Goal: Use online tool/utility: Utilize a website feature to perform a specific function

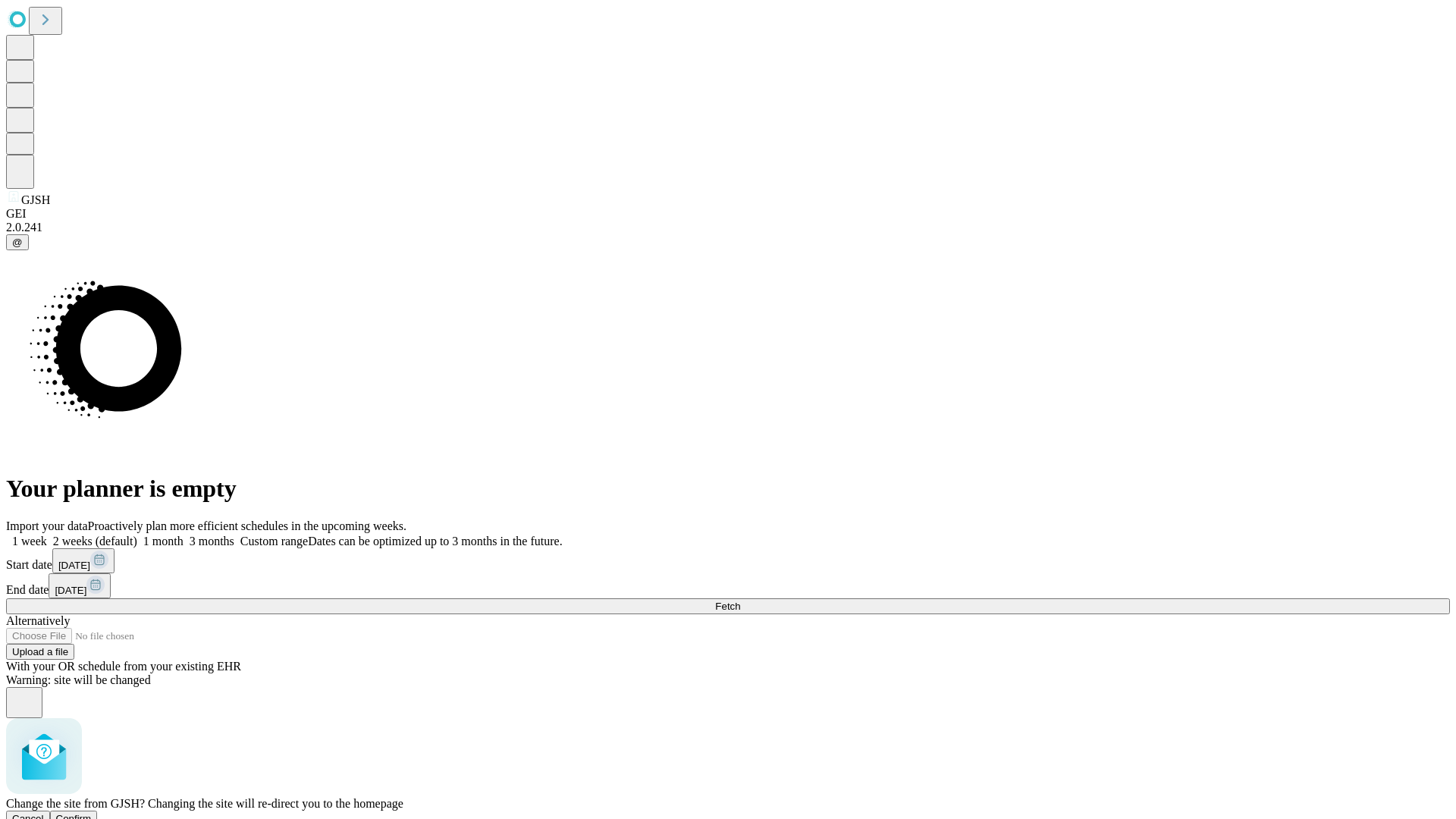
click at [92, 812] on span "Confirm" at bounding box center [73, 818] width 36 height 12
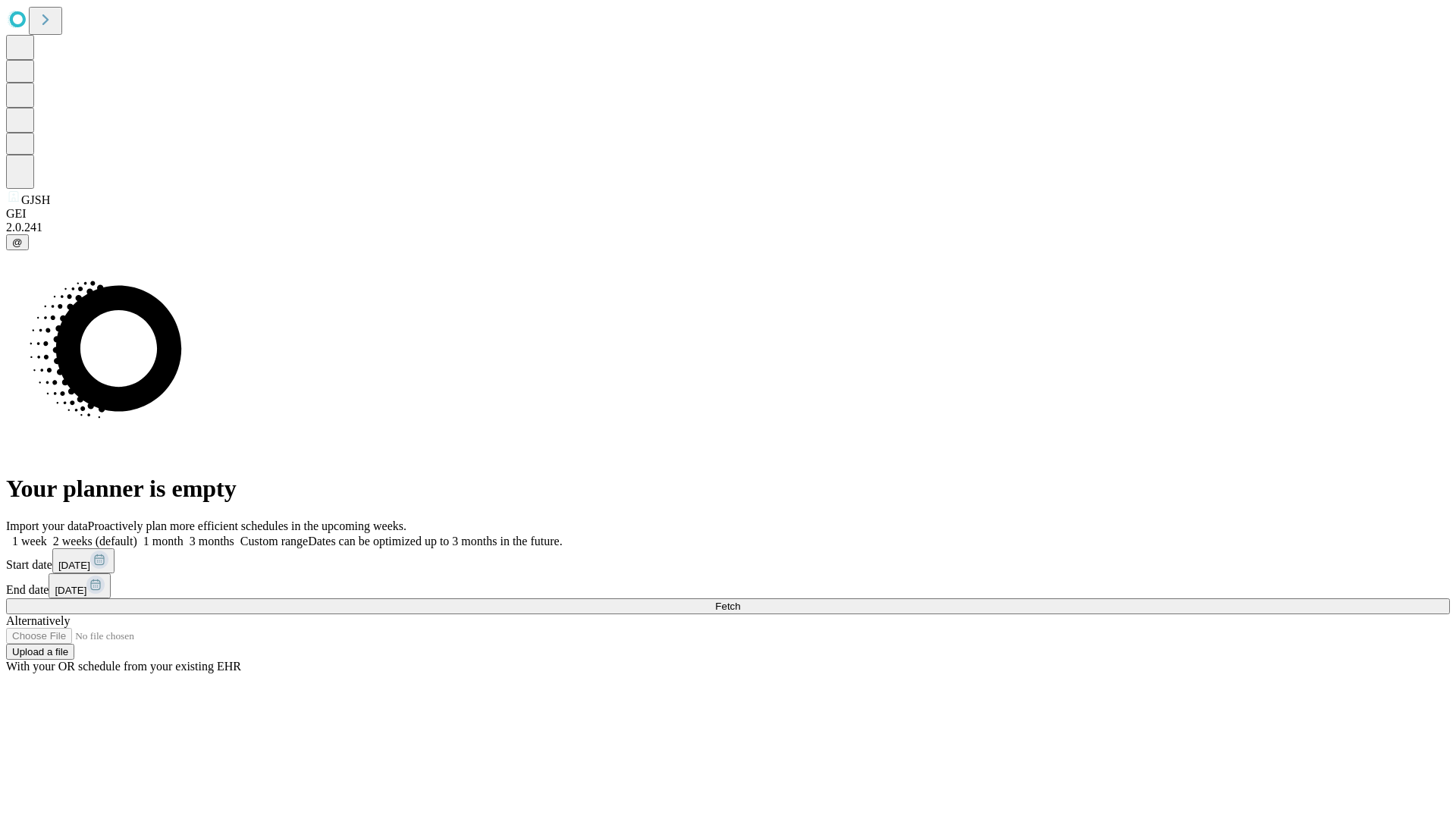
click at [183, 535] on label "1 month" at bounding box center [160, 541] width 46 height 13
click at [740, 600] on span "Fetch" at bounding box center [728, 606] width 25 height 12
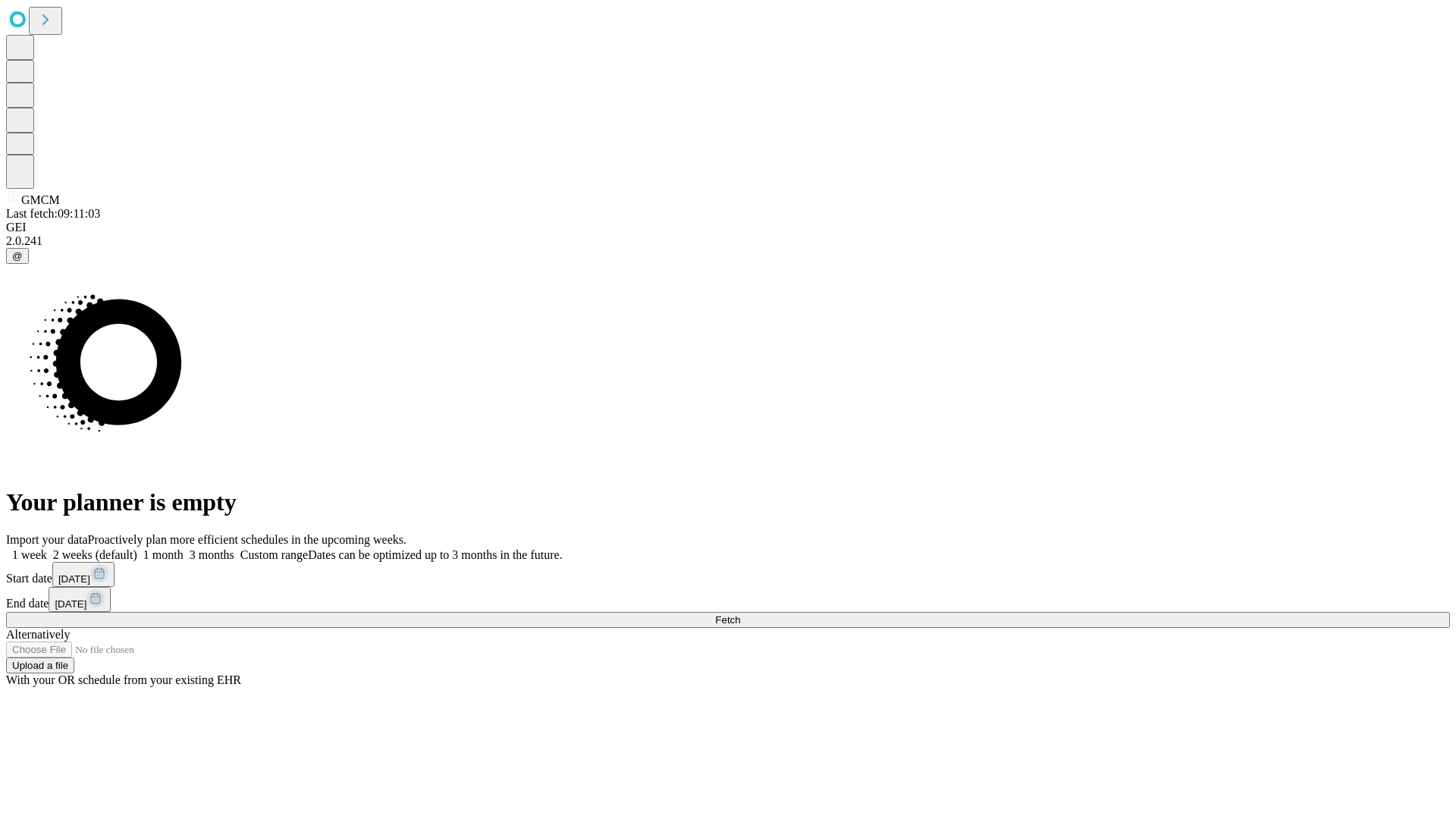
click at [183, 548] on label "1 month" at bounding box center [160, 554] width 46 height 13
click at [740, 614] on span "Fetch" at bounding box center [728, 620] width 25 height 12
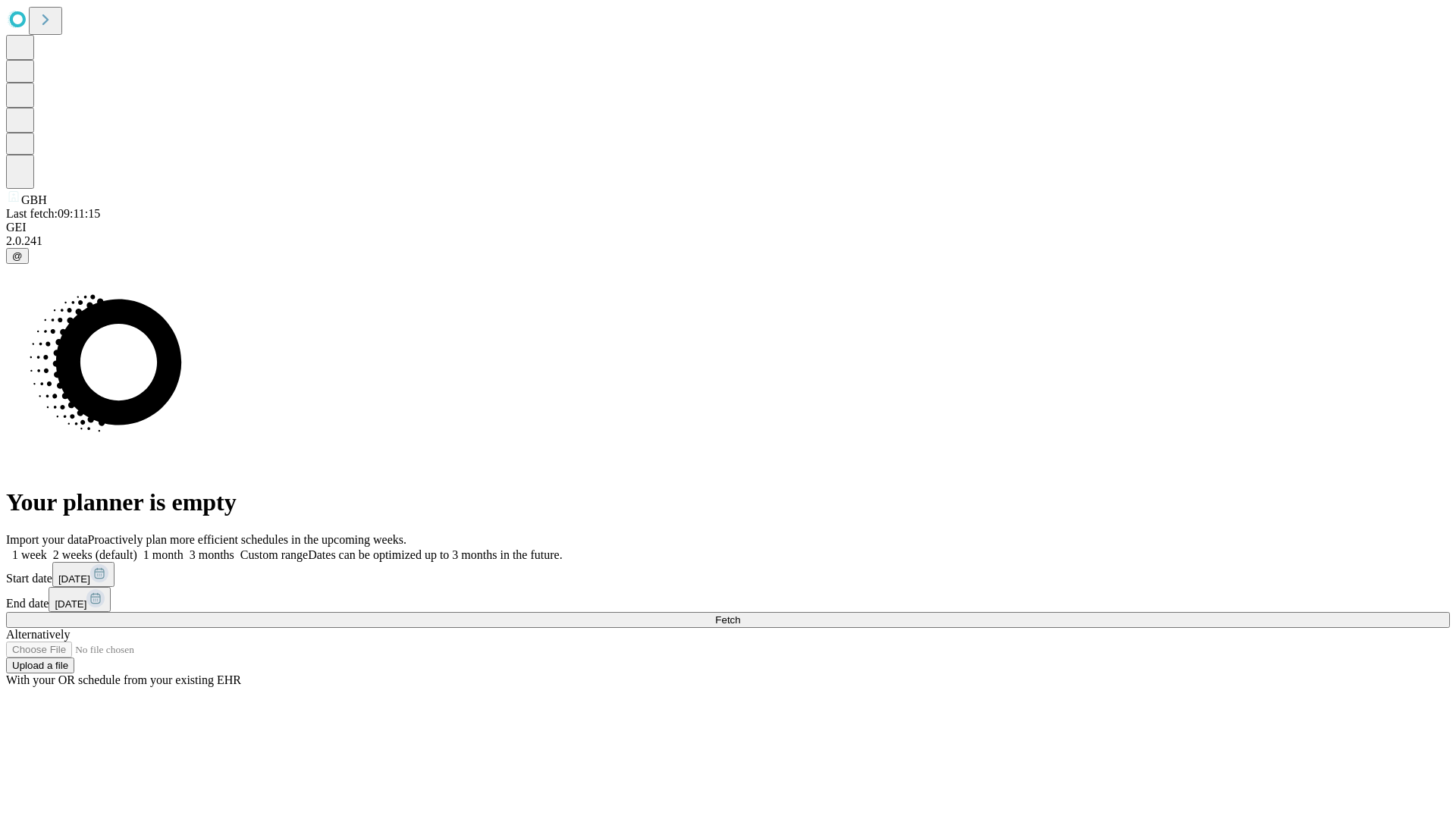
click at [183, 548] on label "1 month" at bounding box center [160, 554] width 46 height 13
click at [740, 614] on span "Fetch" at bounding box center [728, 620] width 25 height 12
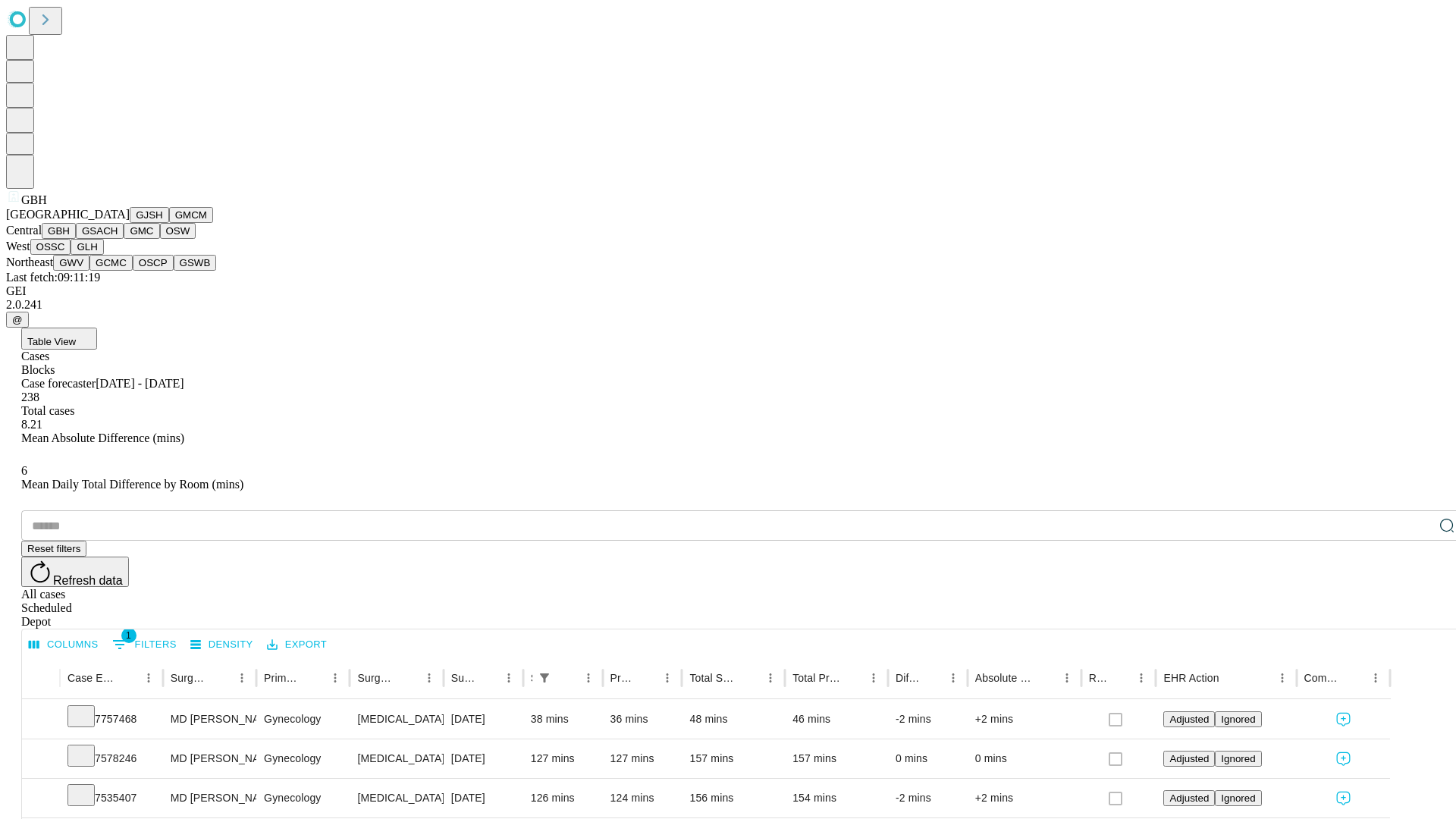
click at [118, 239] on button "GSACH" at bounding box center [100, 230] width 48 height 16
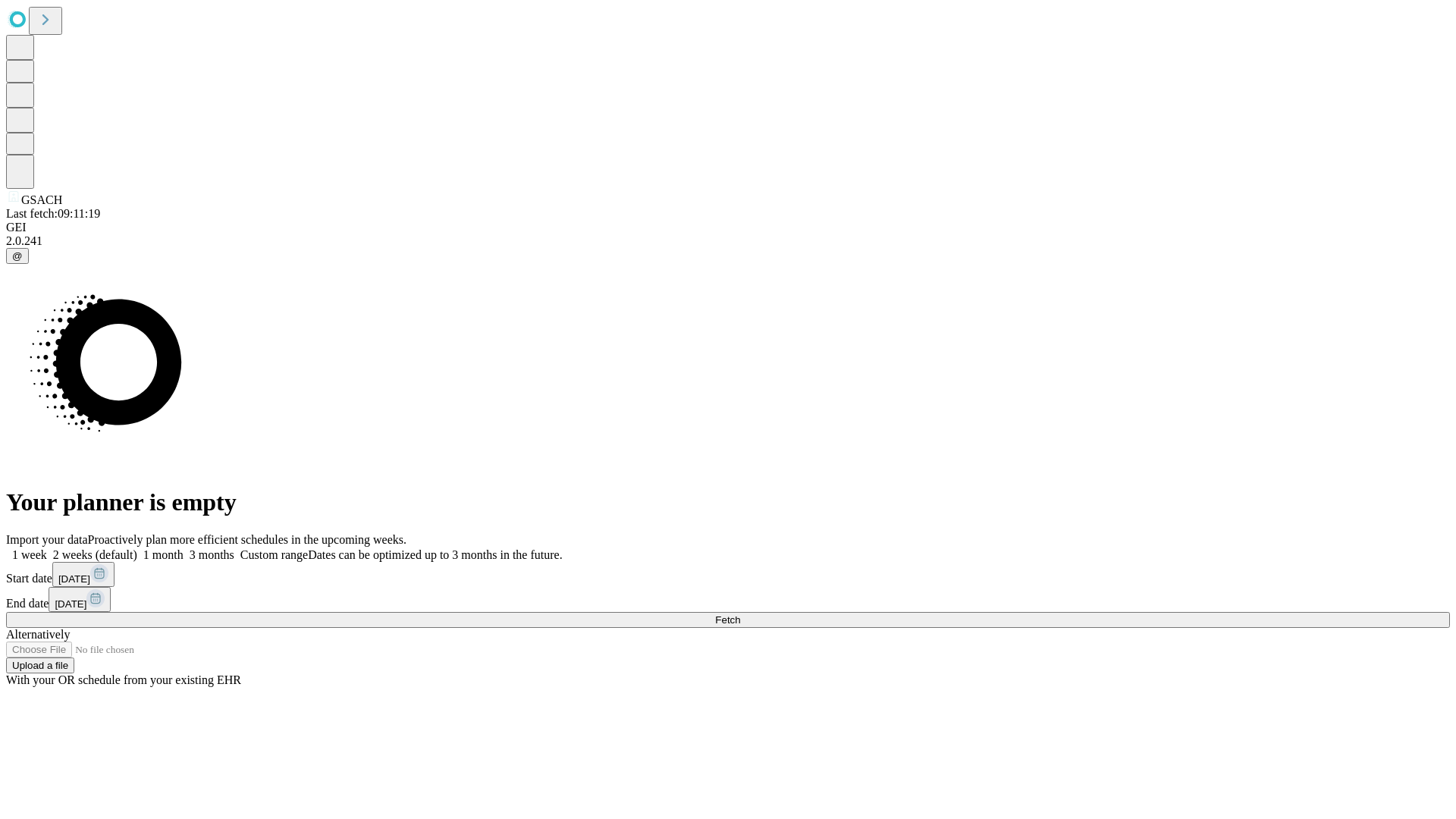
click at [183, 548] on label "1 month" at bounding box center [160, 554] width 46 height 13
click at [740, 614] on span "Fetch" at bounding box center [728, 620] width 25 height 12
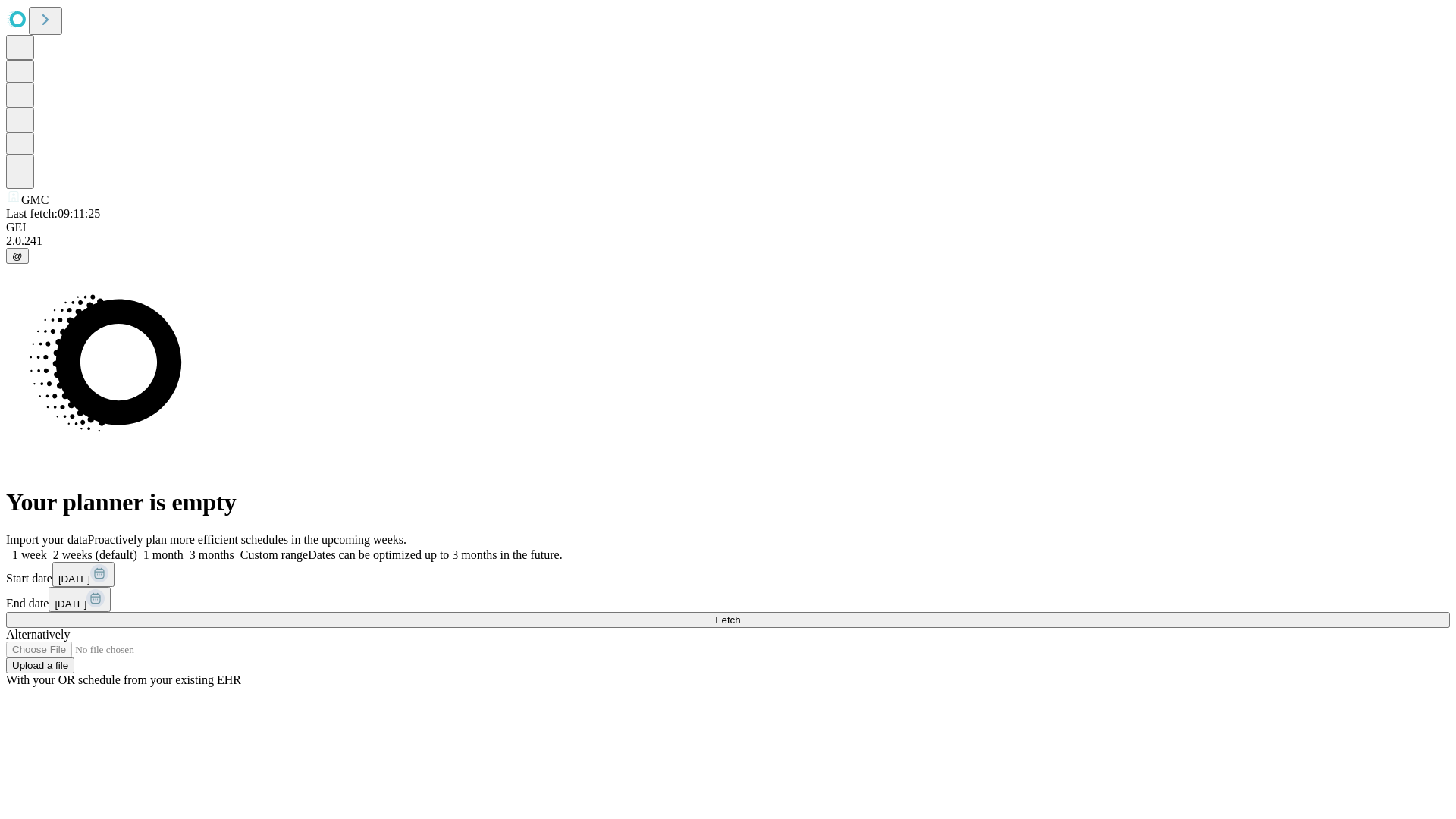
click at [183, 548] on label "1 month" at bounding box center [160, 554] width 46 height 13
click at [740, 614] on span "Fetch" at bounding box center [728, 620] width 25 height 12
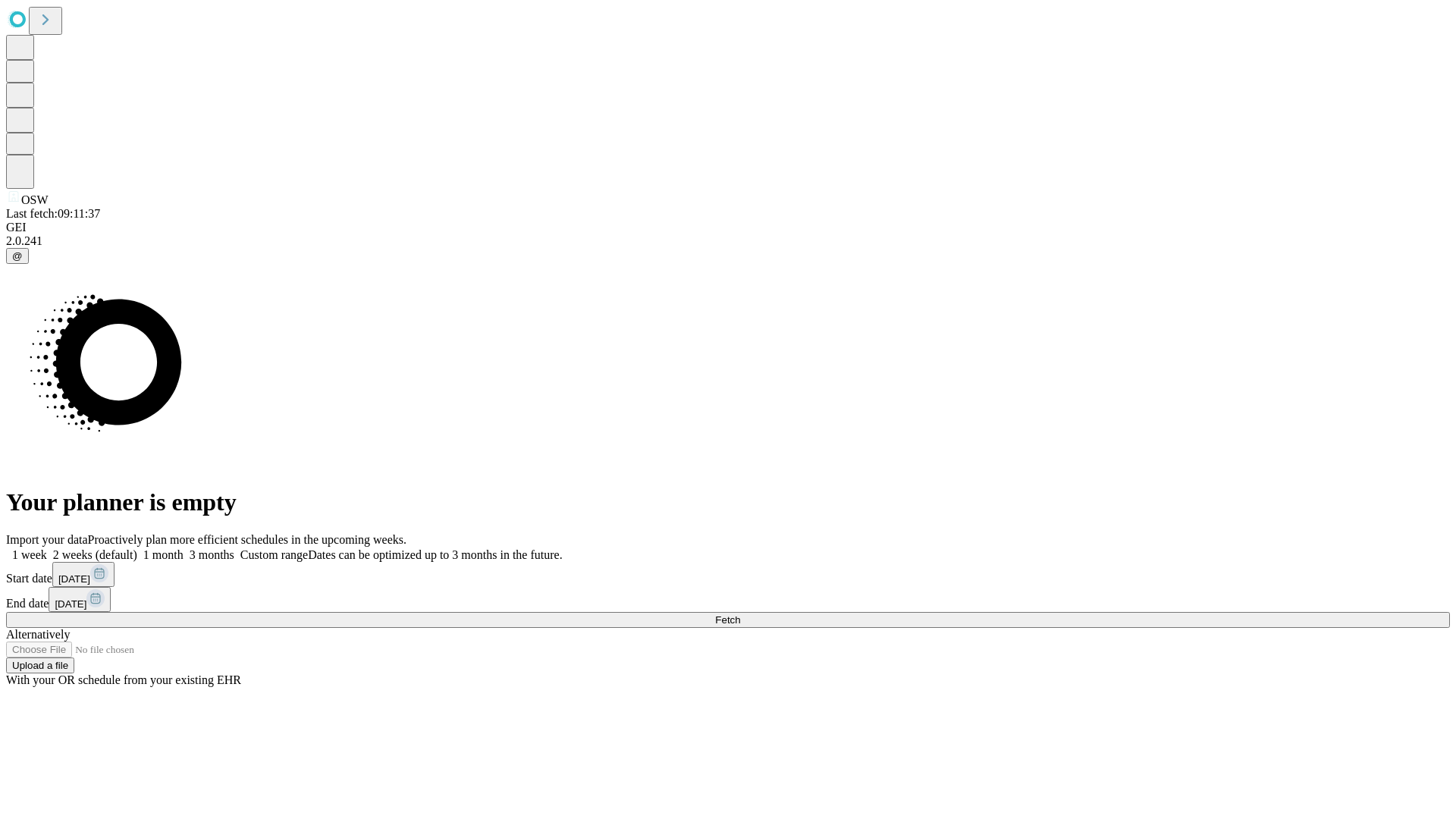
click at [183, 548] on label "1 month" at bounding box center [160, 554] width 46 height 13
click at [740, 614] on span "Fetch" at bounding box center [728, 620] width 25 height 12
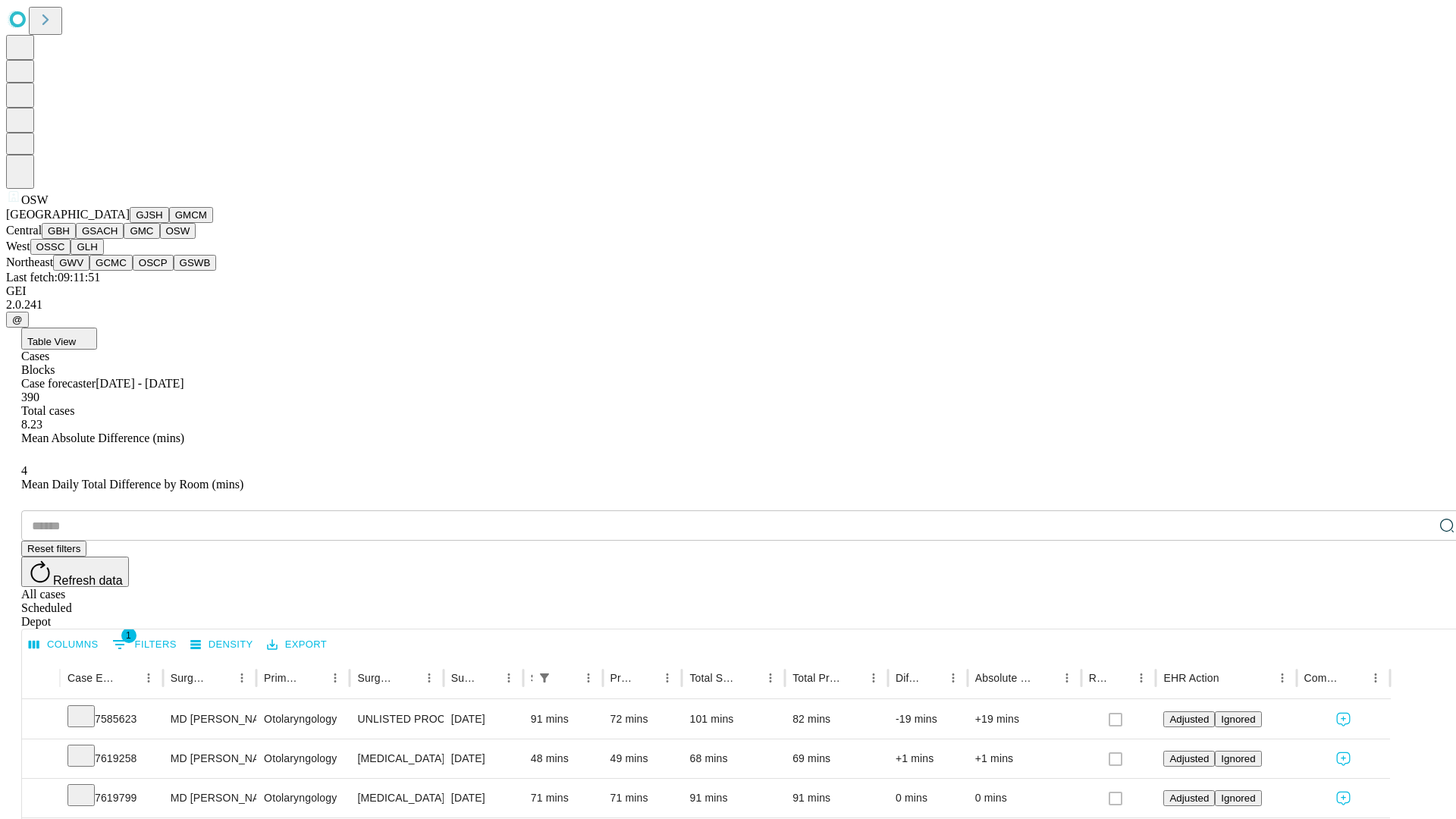
click at [71, 254] on button "OSSC" at bounding box center [50, 247] width 40 height 16
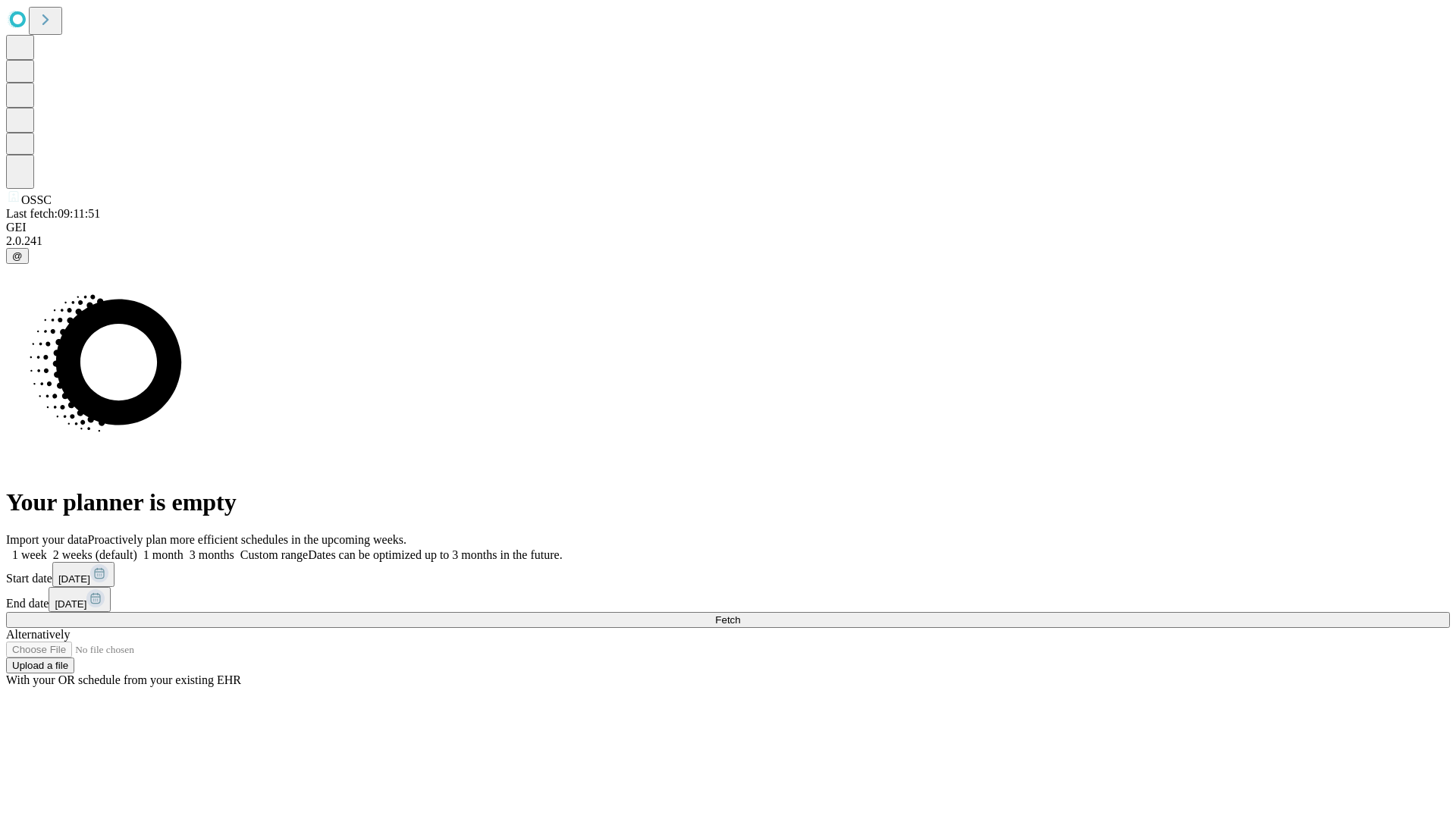
click at [183, 548] on label "1 month" at bounding box center [160, 554] width 46 height 13
click at [740, 614] on span "Fetch" at bounding box center [728, 620] width 25 height 12
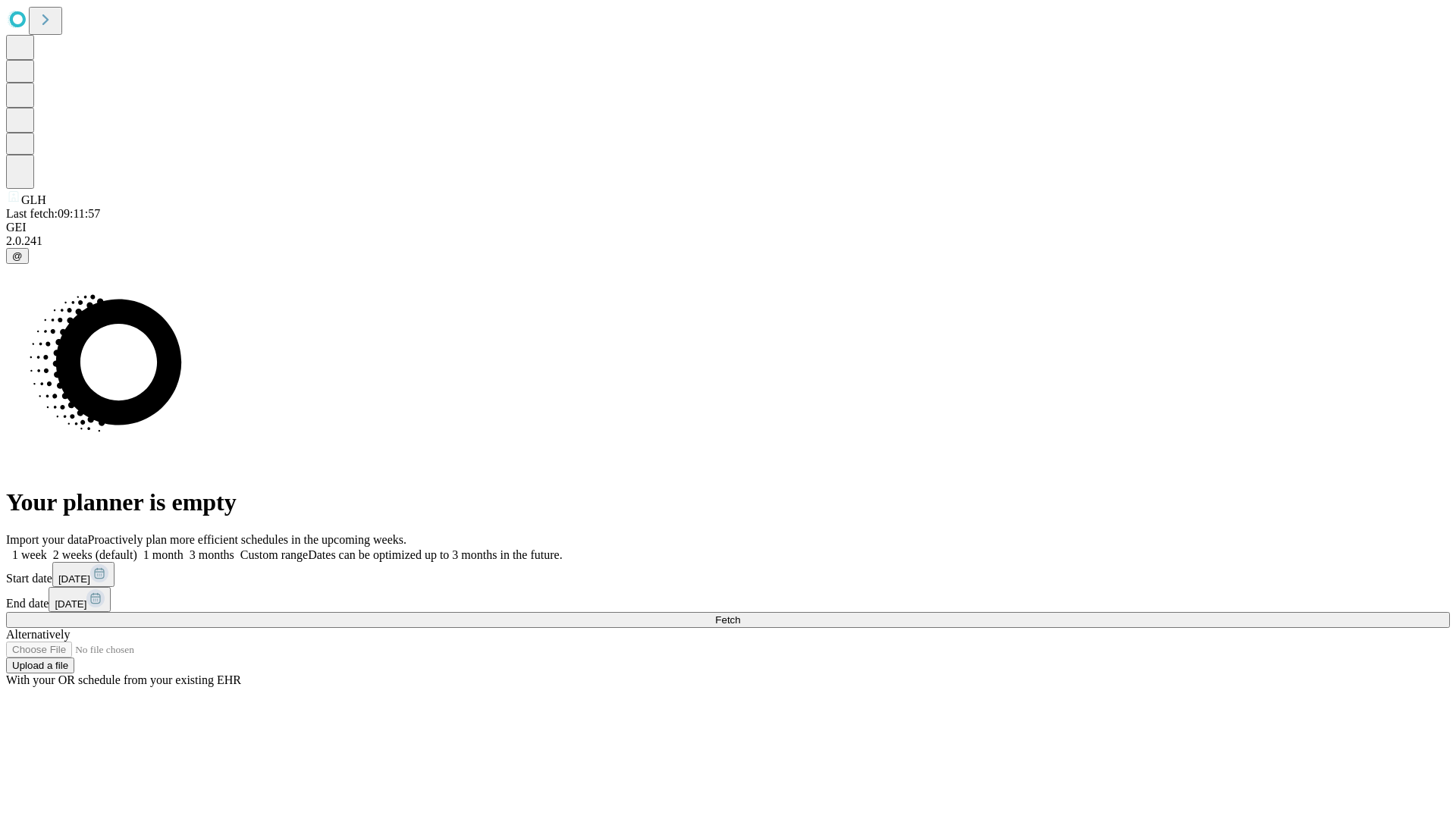
click at [183, 548] on label "1 month" at bounding box center [160, 554] width 46 height 13
click at [740, 614] on span "Fetch" at bounding box center [728, 620] width 25 height 12
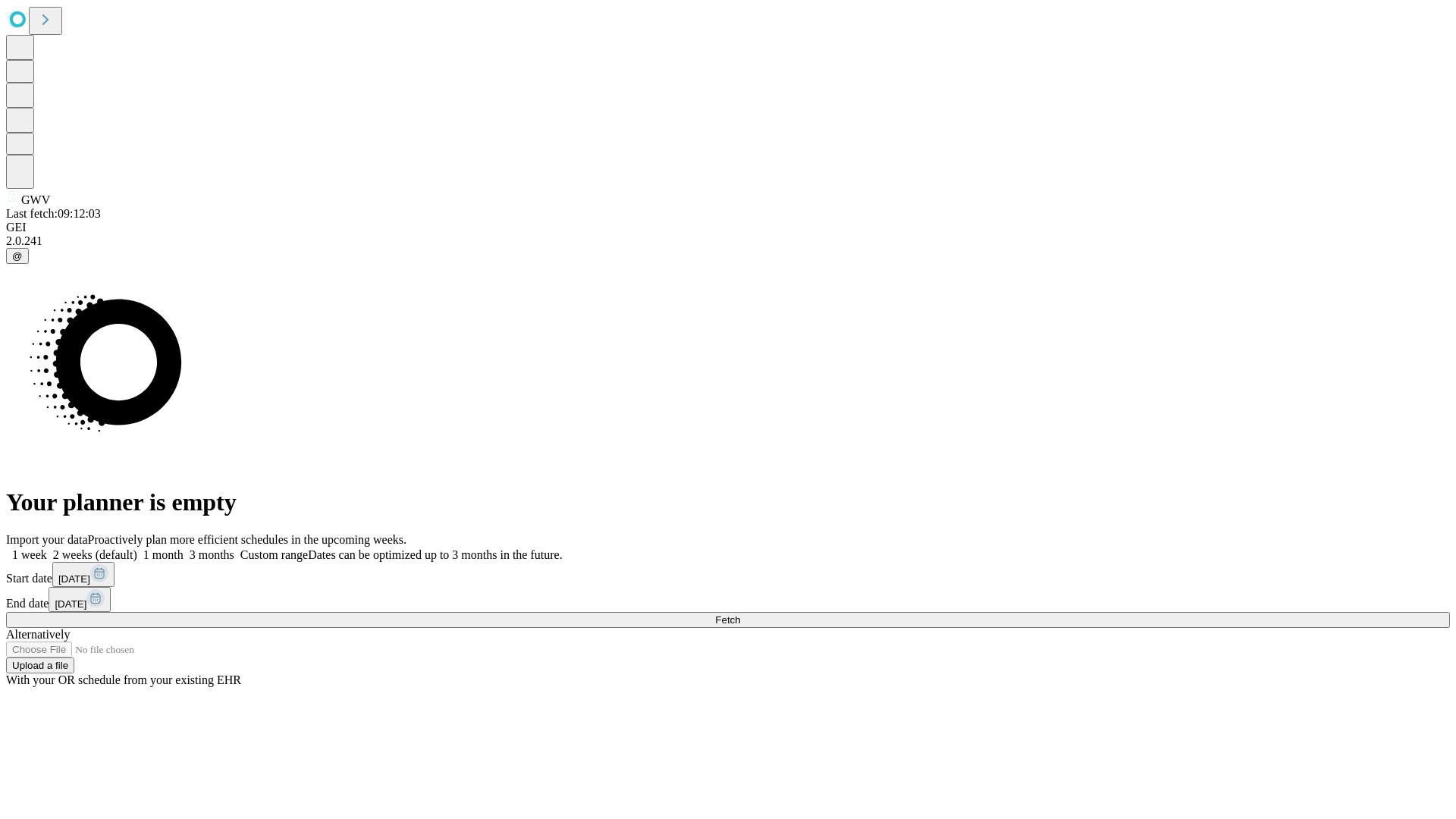
click at [183, 548] on label "1 month" at bounding box center [160, 554] width 46 height 13
click at [740, 614] on span "Fetch" at bounding box center [728, 620] width 25 height 12
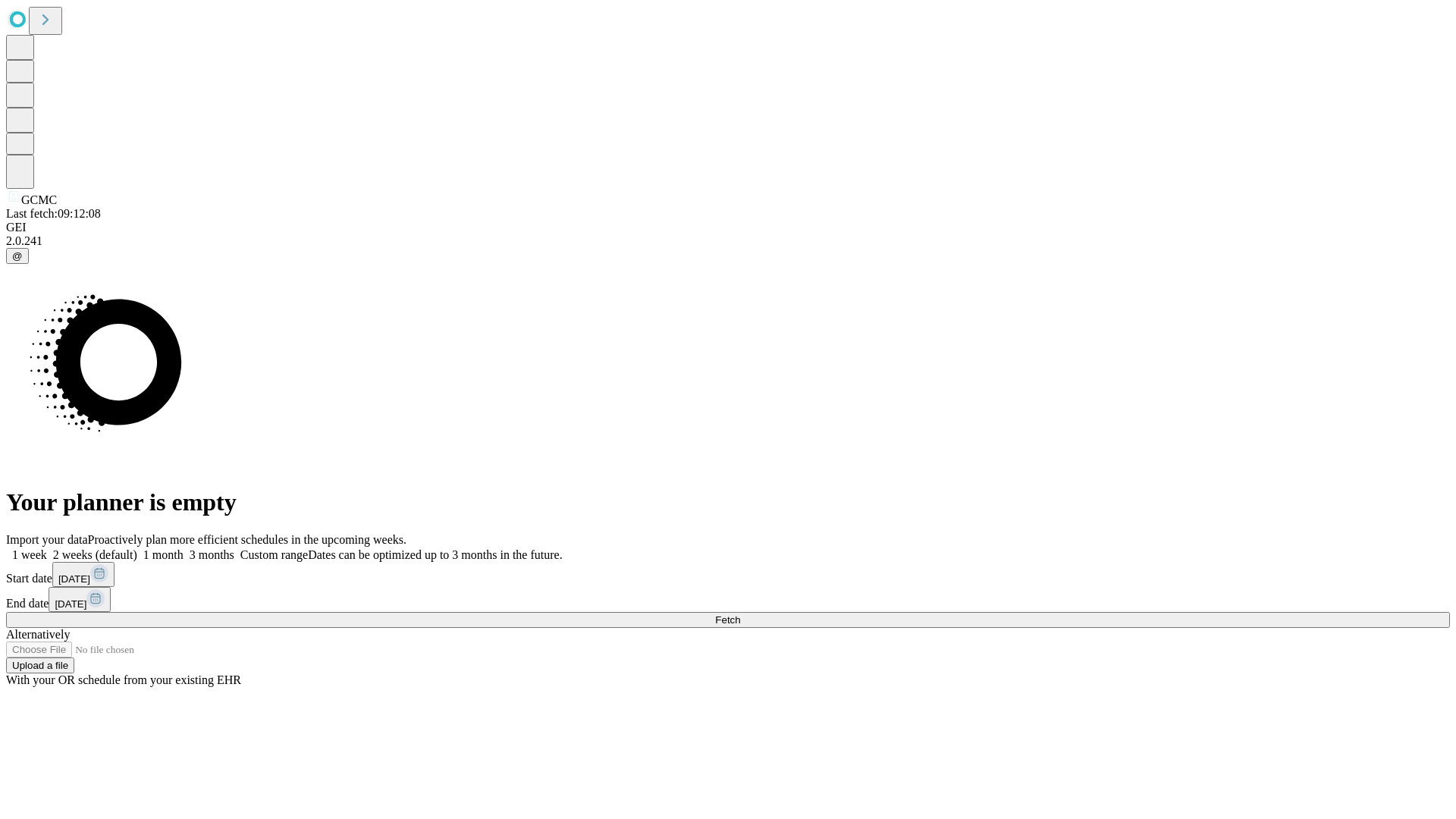
click at [183, 548] on label "1 month" at bounding box center [160, 554] width 46 height 13
click at [740, 614] on span "Fetch" at bounding box center [728, 620] width 25 height 12
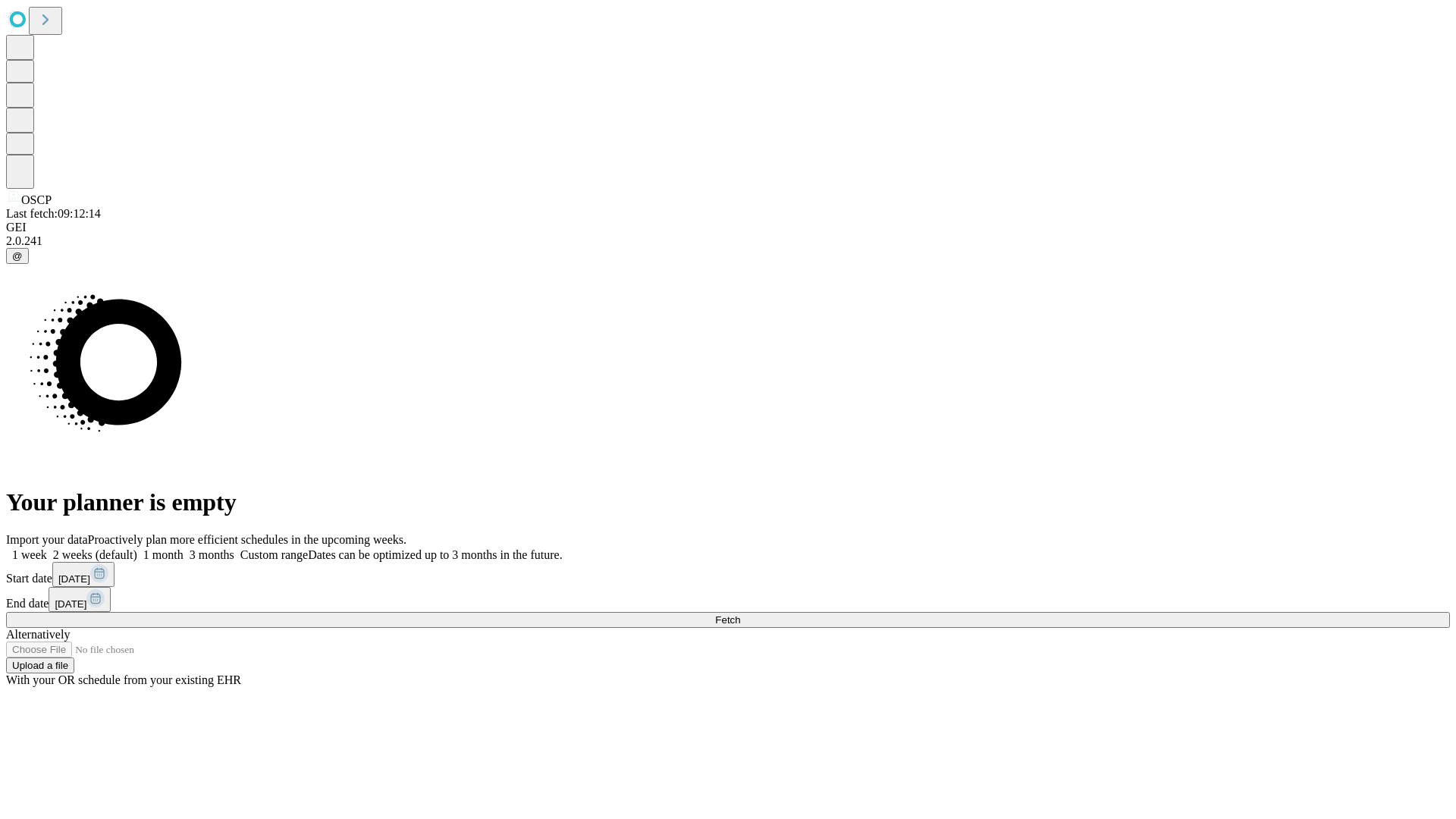
click at [183, 548] on label "1 month" at bounding box center [160, 554] width 46 height 13
click at [740, 614] on span "Fetch" at bounding box center [728, 620] width 25 height 12
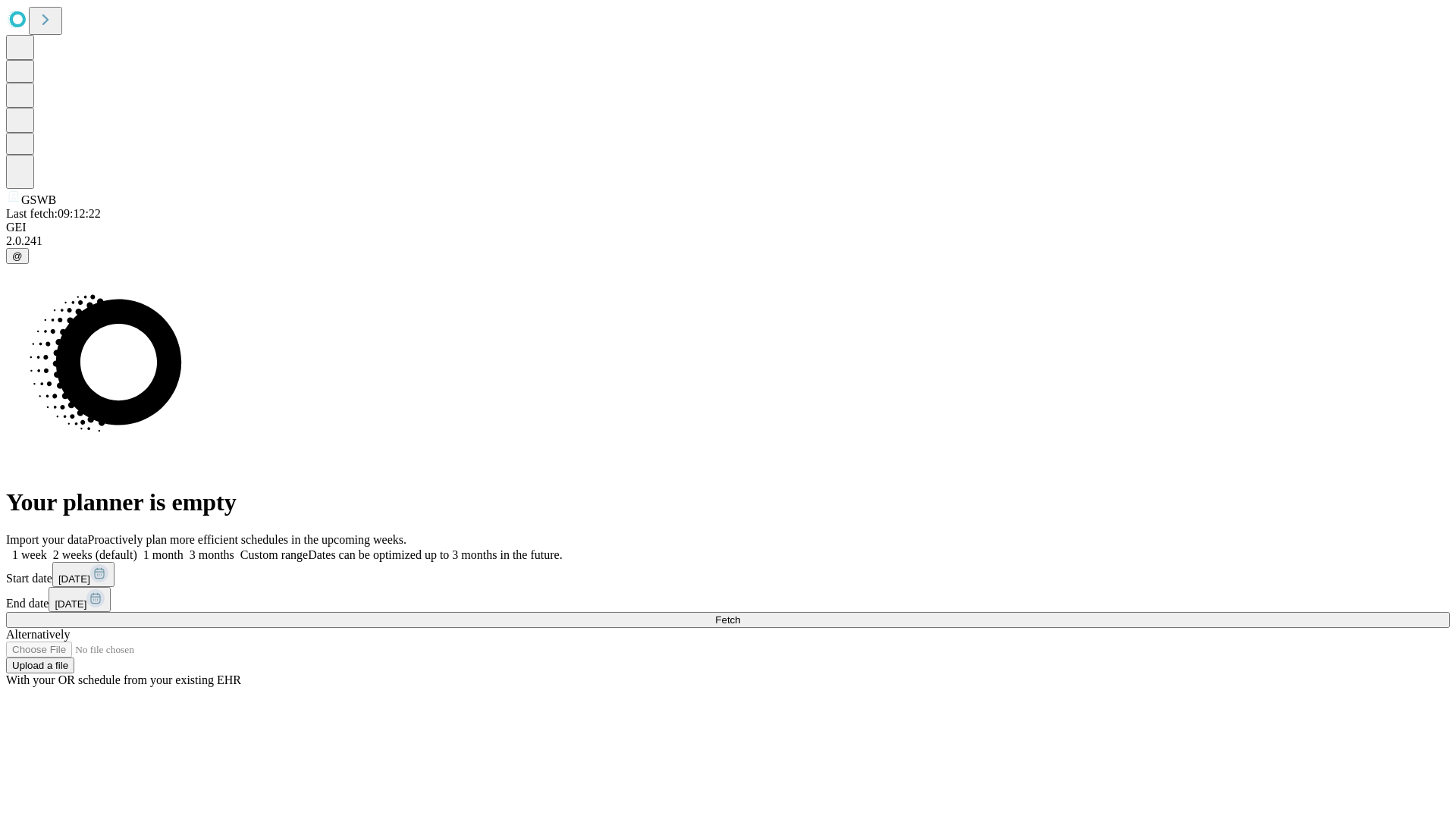
click at [183, 548] on label "1 month" at bounding box center [160, 554] width 46 height 13
click at [740, 614] on span "Fetch" at bounding box center [728, 620] width 25 height 12
